Goal: Download file/media

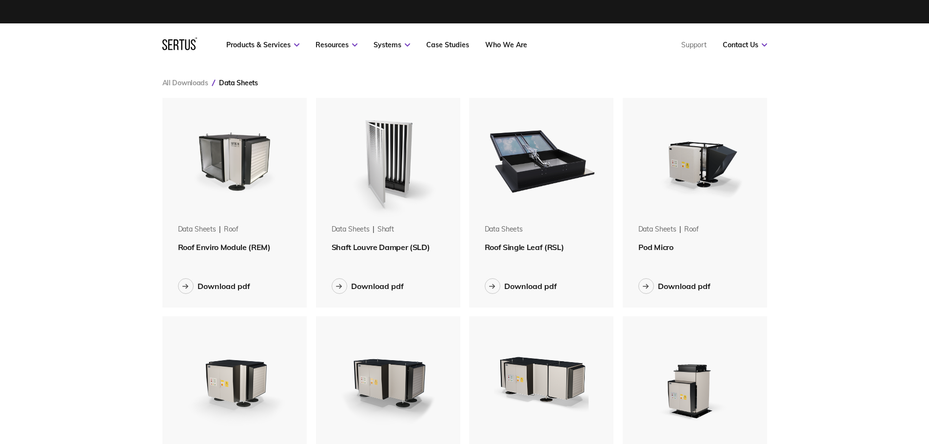
scroll to position [1323, 620]
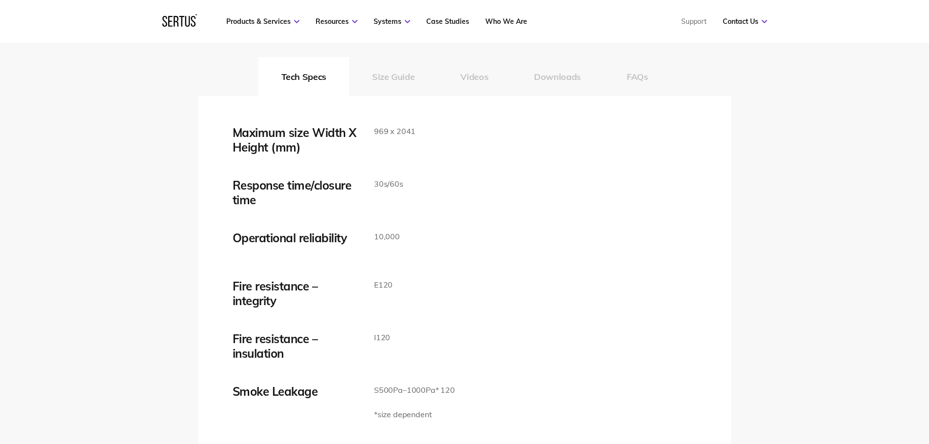
scroll to position [1609, 0]
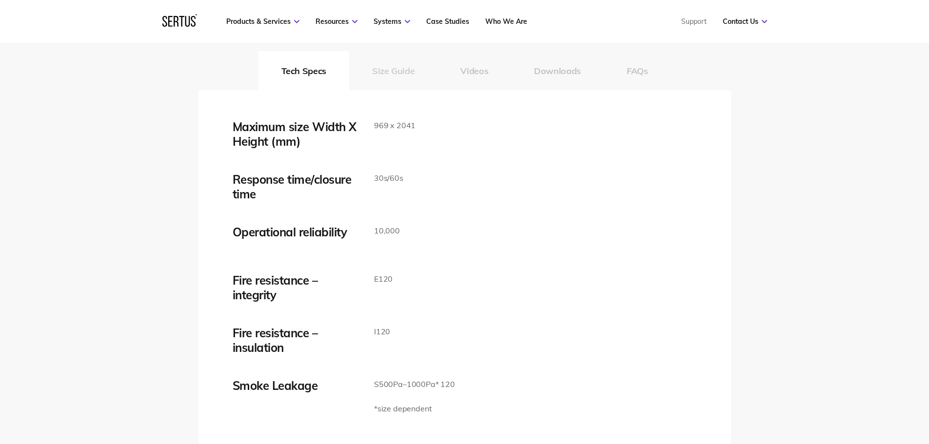
click at [394, 62] on button "Size Guide" at bounding box center [393, 70] width 88 height 39
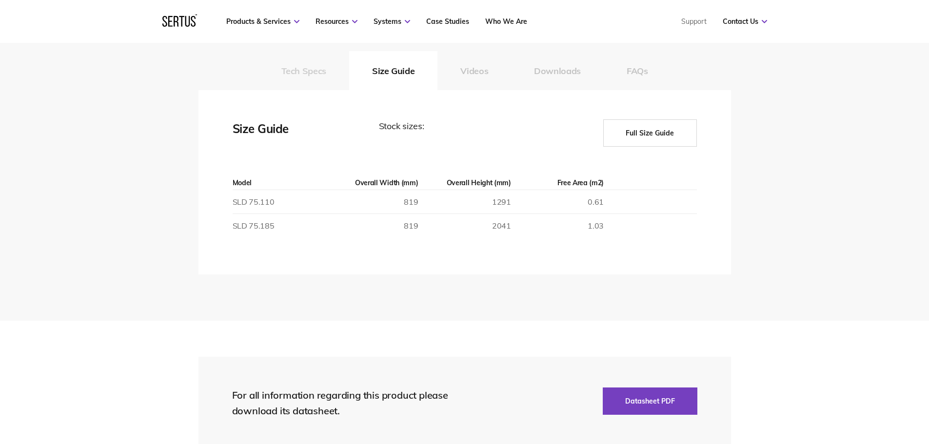
click at [326, 71] on button "Tech Specs" at bounding box center [303, 70] width 91 height 39
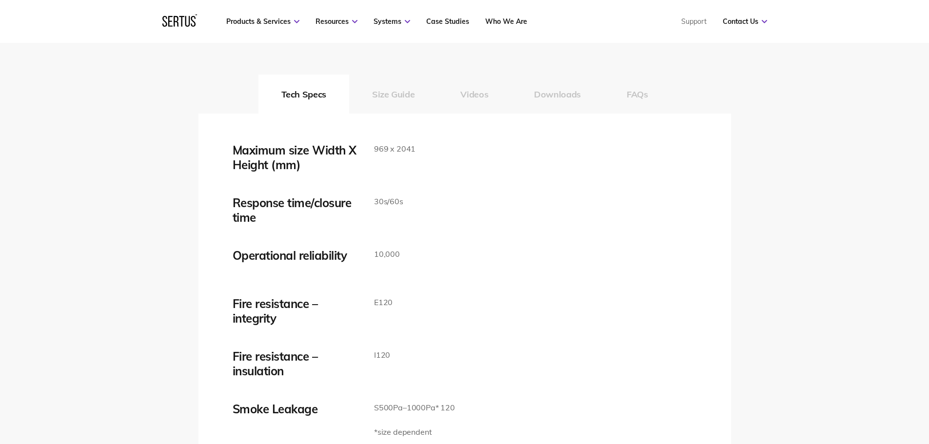
scroll to position [1560, 0]
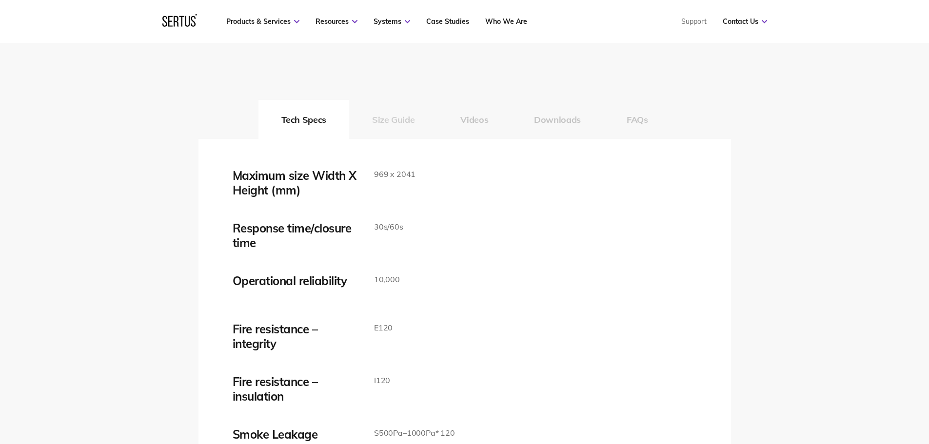
click at [397, 120] on button "Size Guide" at bounding box center [393, 119] width 88 height 39
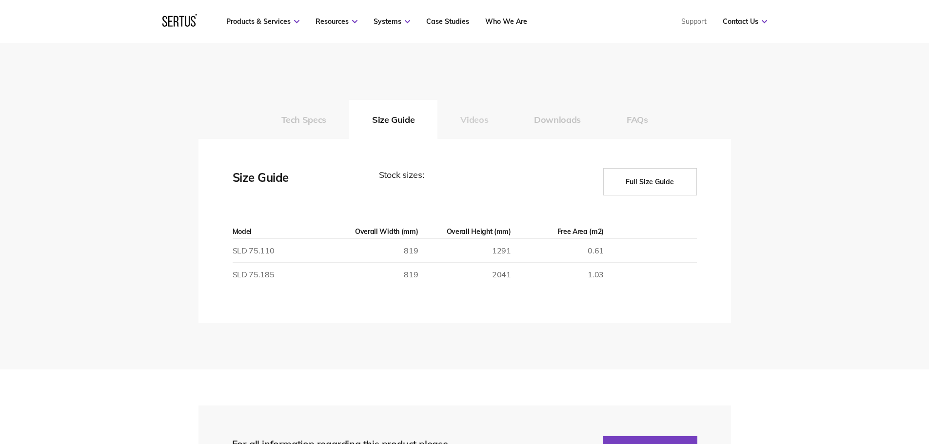
click at [454, 133] on button "Videos" at bounding box center [474, 119] width 74 height 39
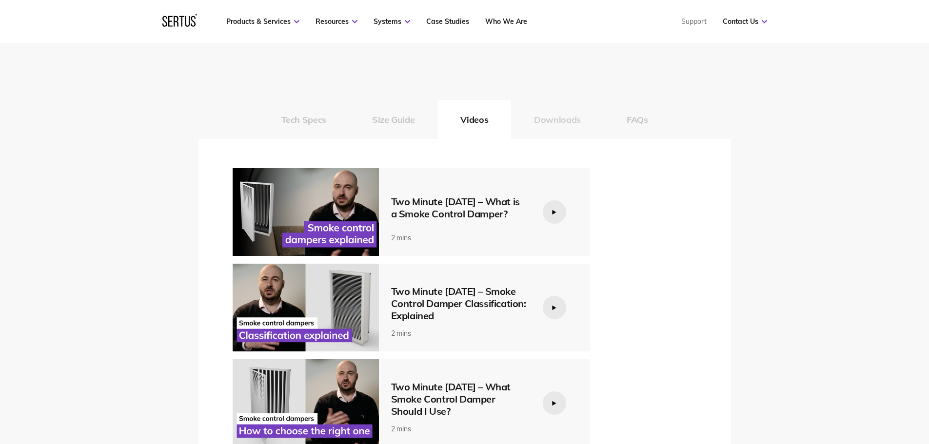
click at [561, 112] on button "Downloads" at bounding box center [557, 119] width 93 height 39
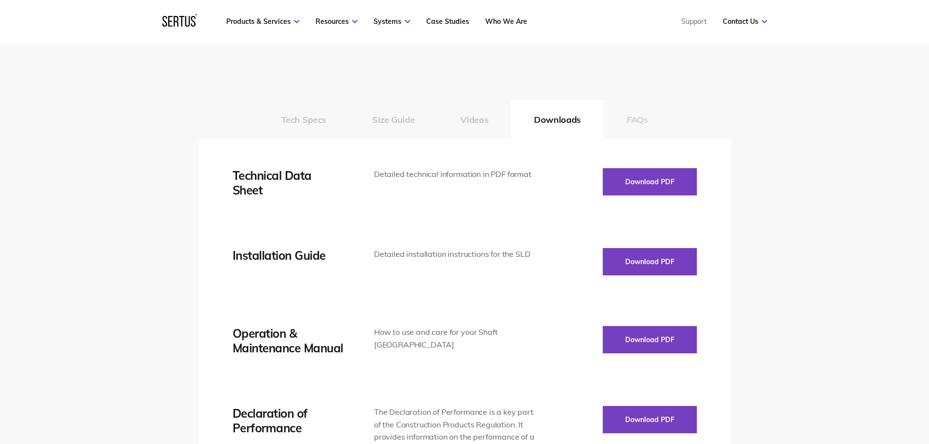
click at [648, 123] on button "FAQs" at bounding box center [637, 119] width 67 height 39
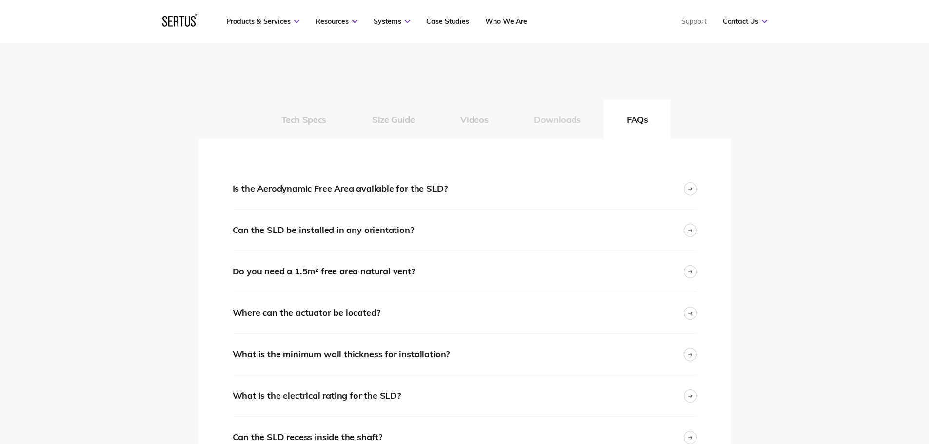
click at [551, 115] on button "Downloads" at bounding box center [557, 119] width 93 height 39
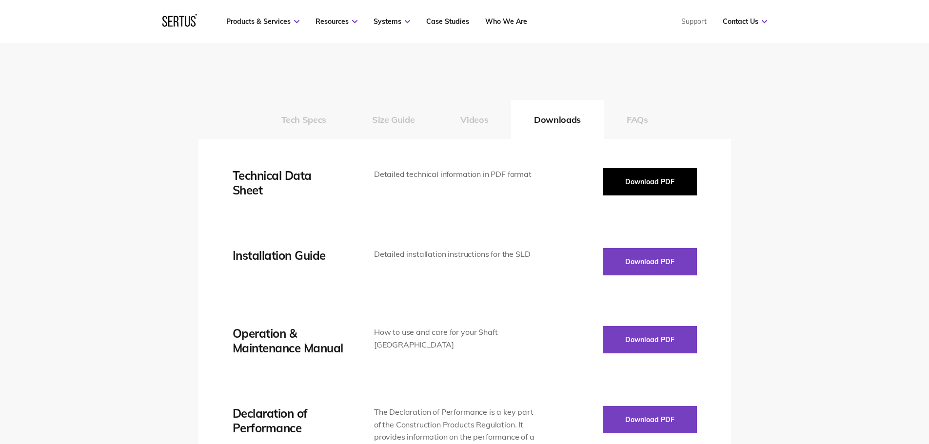
click at [646, 185] on button "Download PDF" at bounding box center [650, 181] width 94 height 27
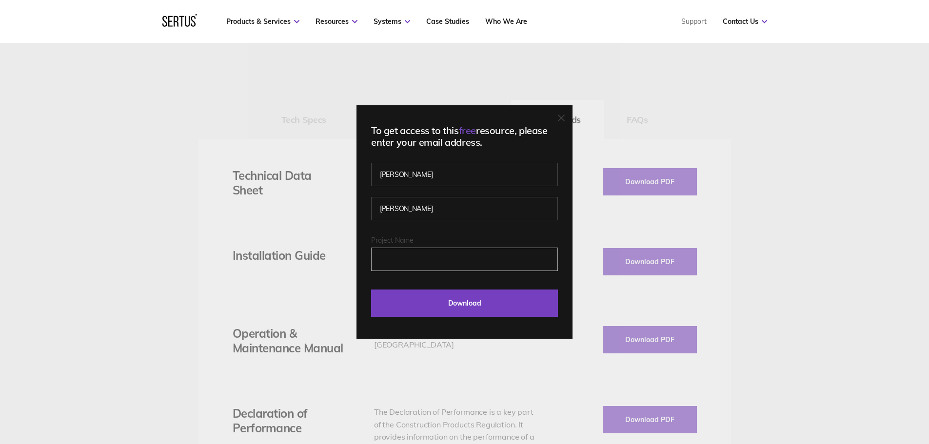
click at [412, 251] on input "Project Name" at bounding box center [464, 259] width 187 height 23
type input "o"
type input "Job"
click at [419, 297] on input "Download" at bounding box center [464, 303] width 187 height 27
